Goal: Information Seeking & Learning: Learn about a topic

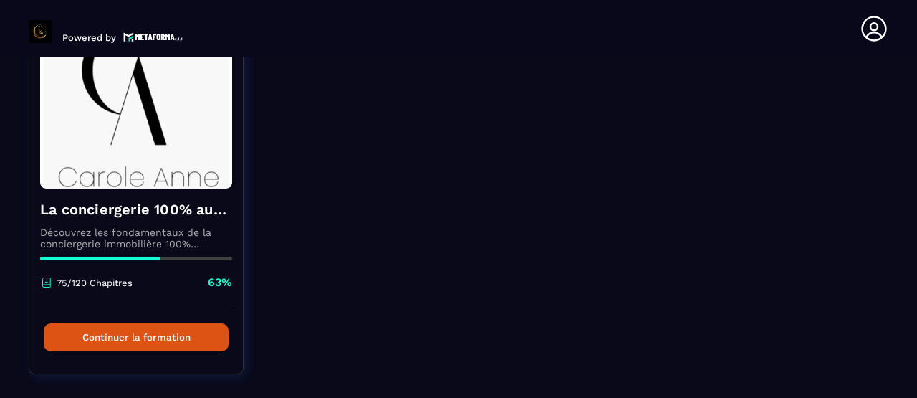
scroll to position [143, 0]
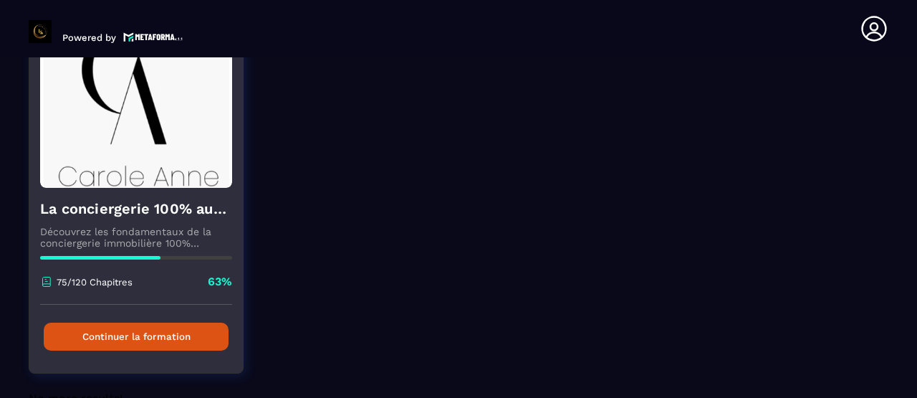
click at [133, 335] on button "Continuer la formation" at bounding box center [136, 336] width 185 height 28
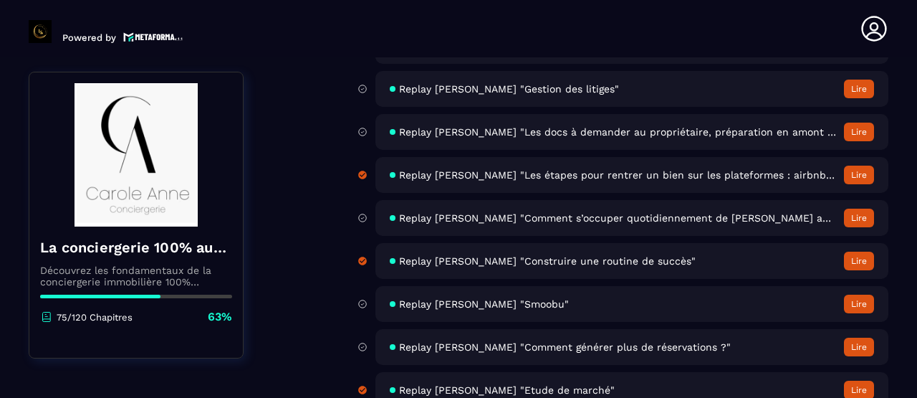
scroll to position [4907, 0]
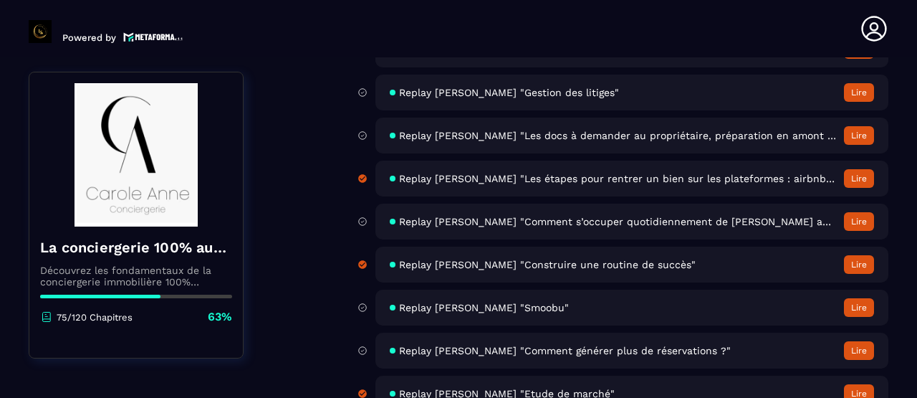
click at [855, 180] on button "Lire" at bounding box center [859, 178] width 30 height 19
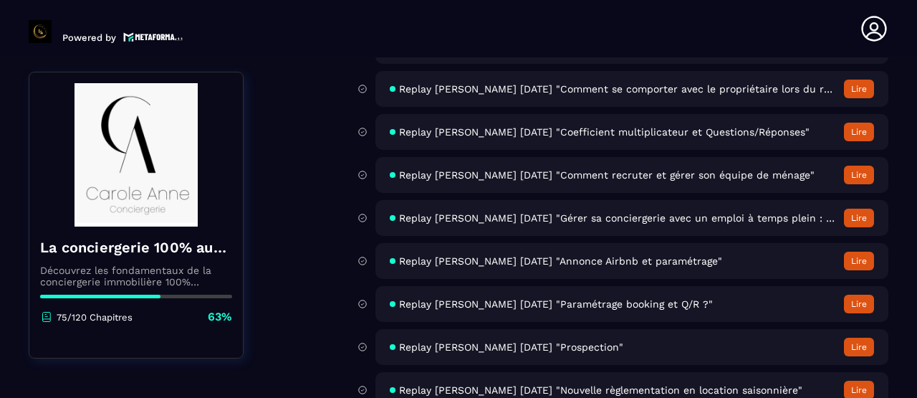
scroll to position [5732, 0]
